Goal: Check status

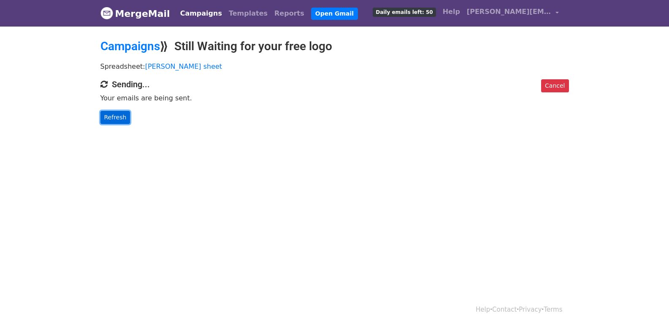
click at [119, 116] on link "Refresh" at bounding box center [116, 117] width 30 height 13
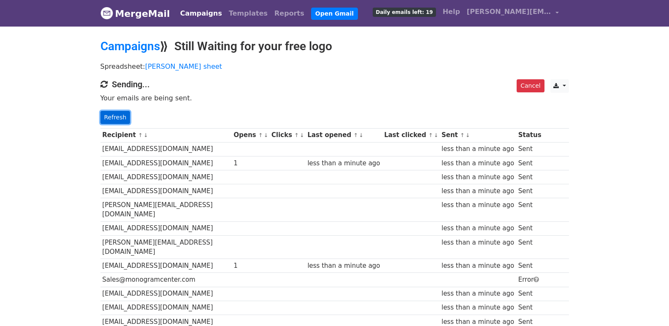
click at [119, 121] on link "Refresh" at bounding box center [116, 117] width 30 height 13
click at [114, 118] on link "Refresh" at bounding box center [116, 117] width 30 height 13
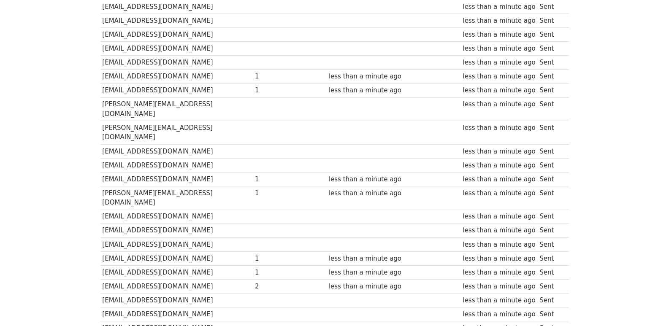
scroll to position [588, 0]
